Goal: Information Seeking & Learning: Find specific fact

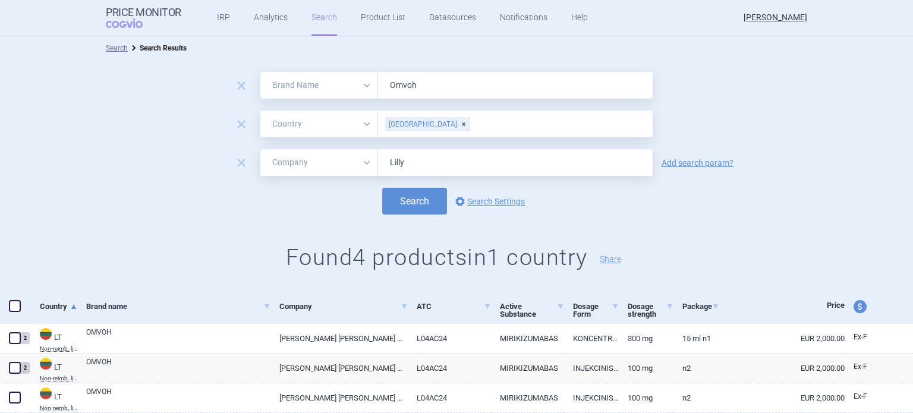
select select "brandName"
select select "country"
select select "mah"
drag, startPoint x: 416, startPoint y: 86, endPoint x: 82, endPoint y: -19, distance: 350.2
click at [82, 0] on html "Price Monitor COGVIO IRP Analytics Search Product List Datasources Notification…" at bounding box center [456, 206] width 913 height 413
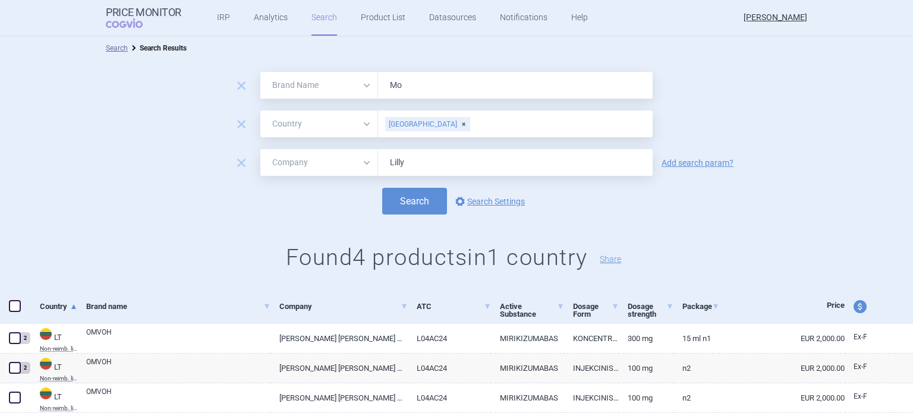
type input "Mounjaro"
click at [419, 123] on div "[GEOGRAPHIC_DATA]" at bounding box center [427, 124] width 85 height 14
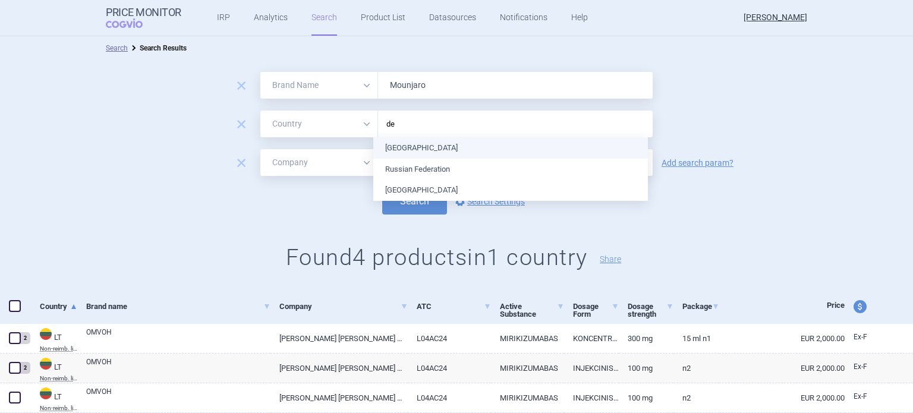
type input "den"
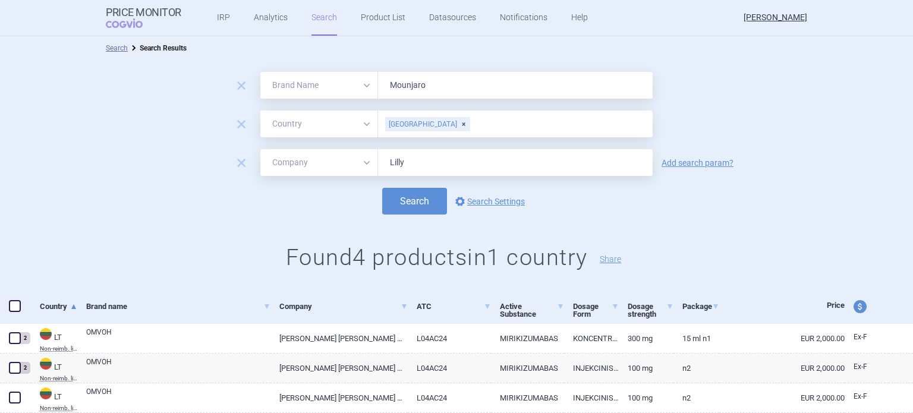
drag, startPoint x: 728, startPoint y: 102, endPoint x: 693, endPoint y: 114, distance: 37.0
click at [728, 102] on form "remove All Brand Name ATC Company Active Substance Country Newer than [PERSON_N…" at bounding box center [456, 143] width 913 height 143
click at [419, 195] on button "Search" at bounding box center [414, 201] width 65 height 27
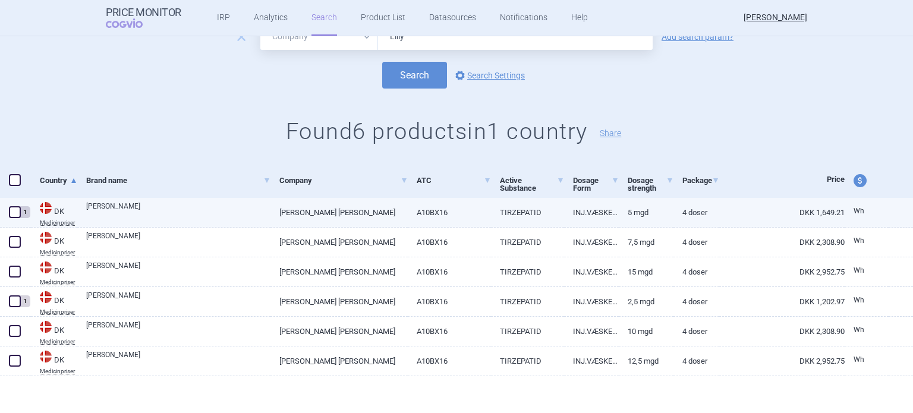
scroll to position [128, 0]
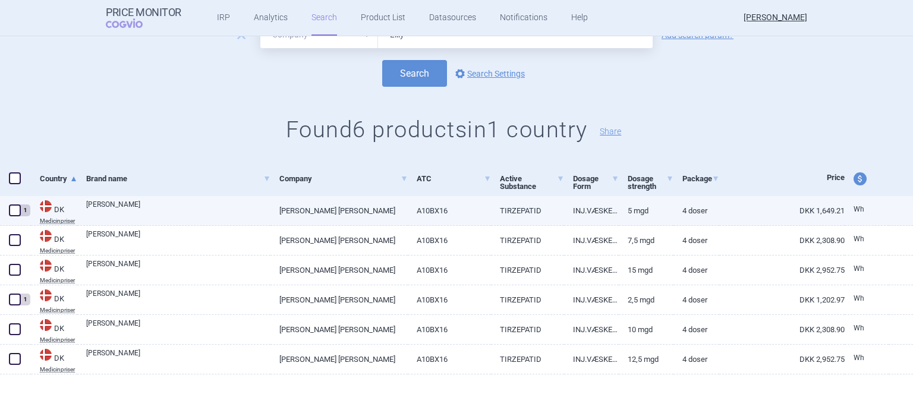
click at [818, 209] on link "DKK 1,649.21" at bounding box center [782, 210] width 125 height 29
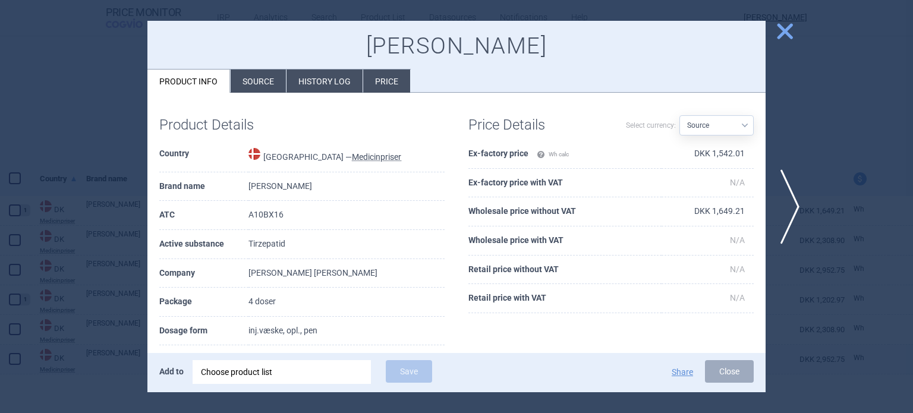
click at [734, 371] on button "Close" at bounding box center [729, 371] width 49 height 23
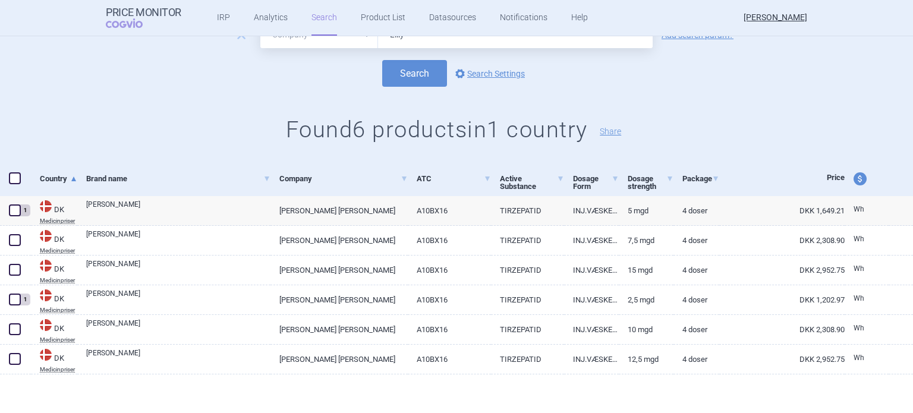
click at [854, 174] on span "price and currency" at bounding box center [860, 178] width 13 height 13
select select "ex-factory"
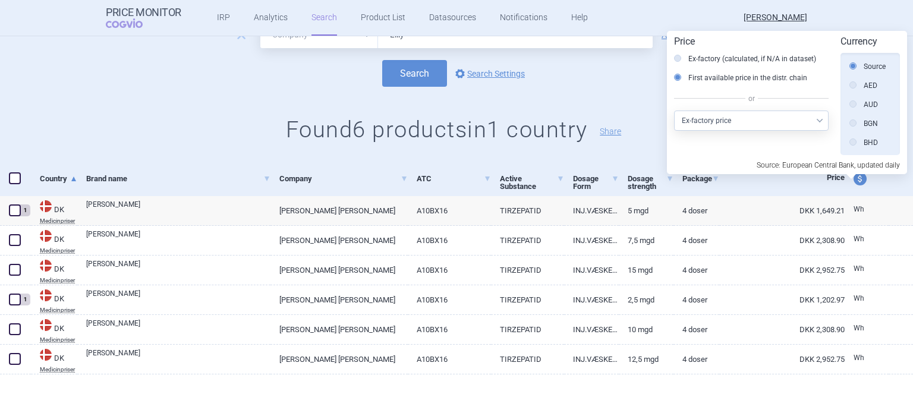
click at [851, 174] on span at bounding box center [852, 179] width 10 height 10
click at [495, 209] on link "TIRZEPATID" at bounding box center [527, 210] width 73 height 29
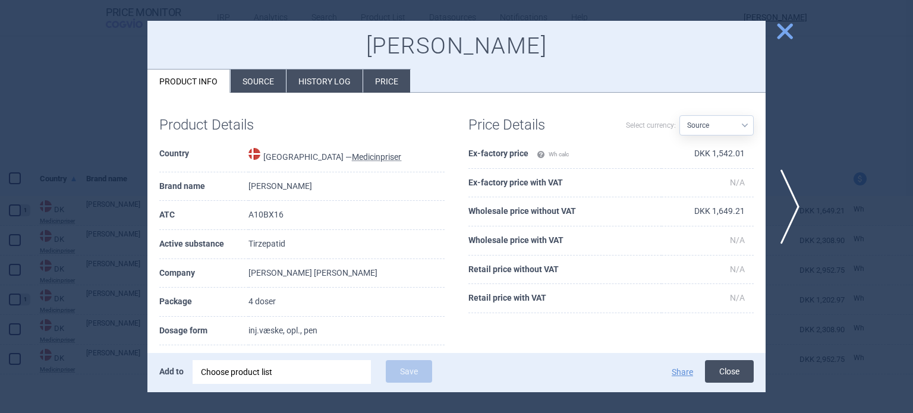
click at [750, 374] on button "Close" at bounding box center [729, 371] width 49 height 23
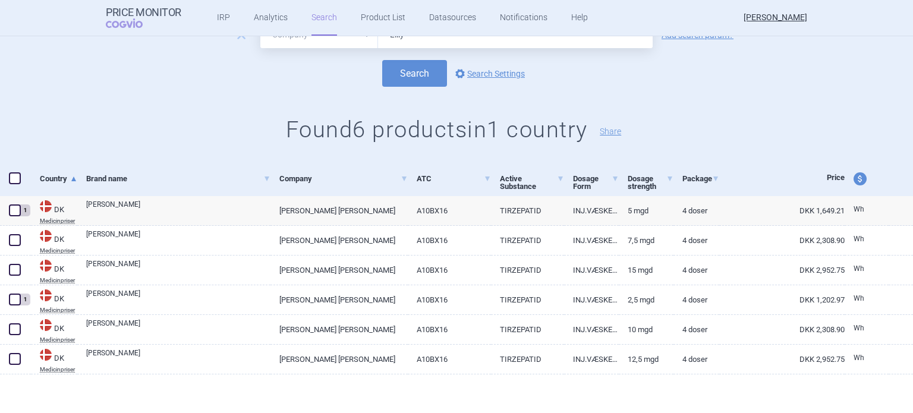
click at [854, 180] on span "price and currency" at bounding box center [860, 178] width 13 height 13
select select "ex-factory"
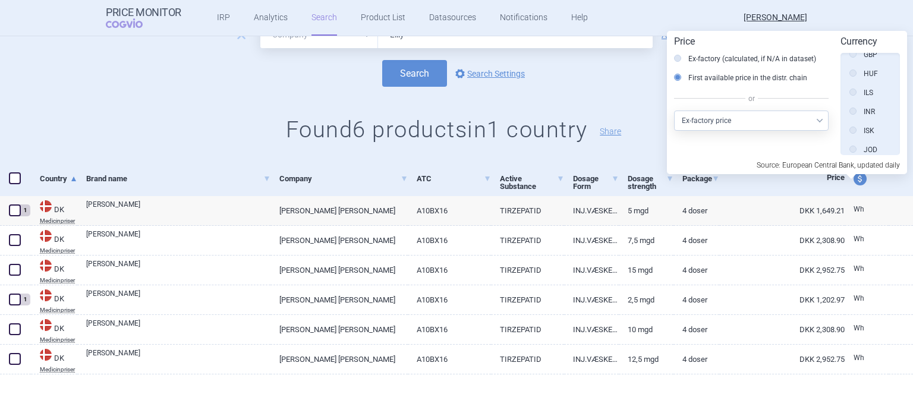
scroll to position [238, 0]
click at [857, 95] on label "EUR" at bounding box center [863, 95] width 27 height 12
click at [857, 95] on input "EUR" at bounding box center [856, 96] width 12 height 12
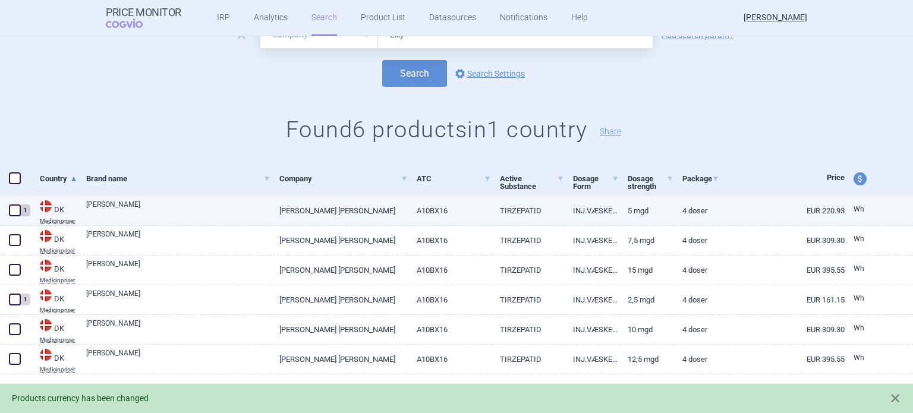
click at [845, 214] on link "Wh" at bounding box center [867, 210] width 44 height 18
select select "EUR"
